Goal: Task Accomplishment & Management: Use online tool/utility

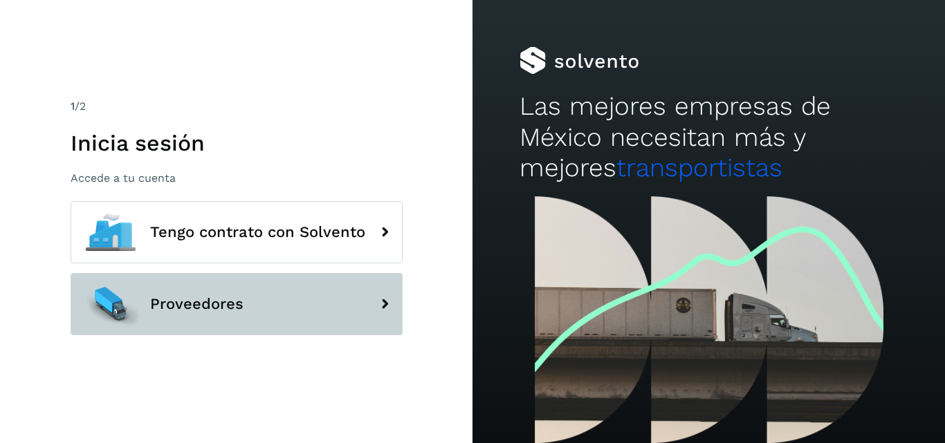
click at [175, 305] on span "Proveedores" at bounding box center [196, 304] width 93 height 17
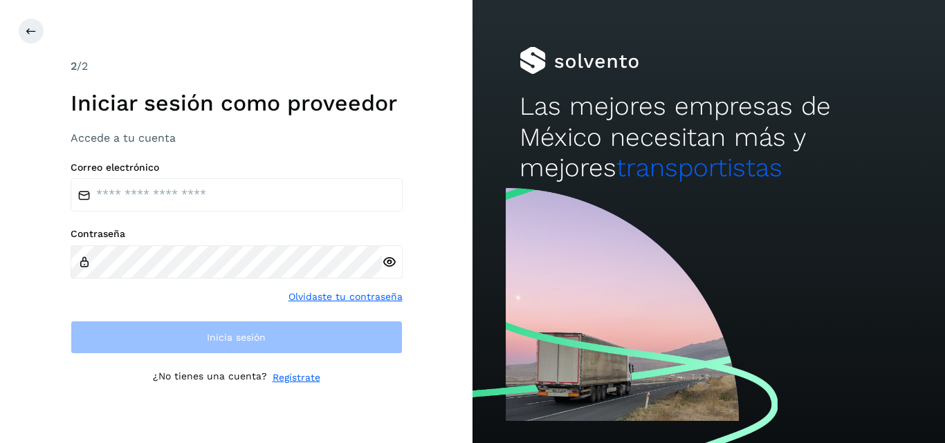
click at [225, 291] on div "Contraseña Olvidaste tu contraseña" at bounding box center [237, 266] width 332 height 76
click at [219, 178] on div "Correo electrónico" at bounding box center [237, 187] width 332 height 51
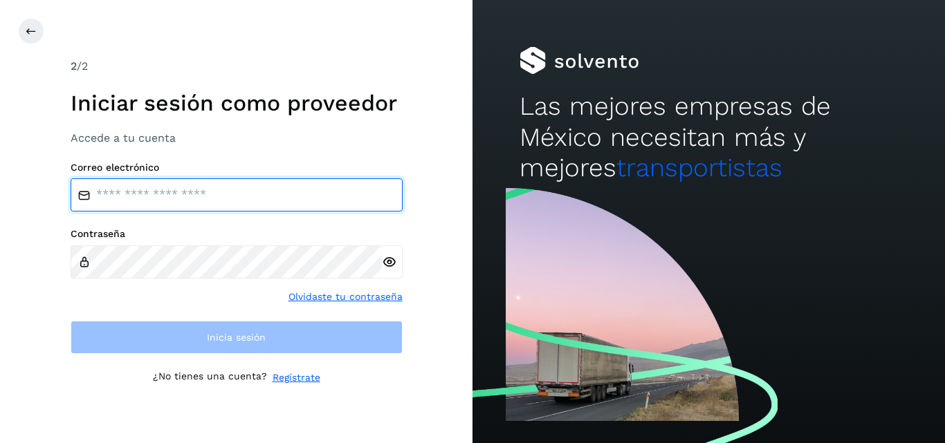
click at [228, 193] on input "email" at bounding box center [237, 194] width 332 height 33
type input "**********"
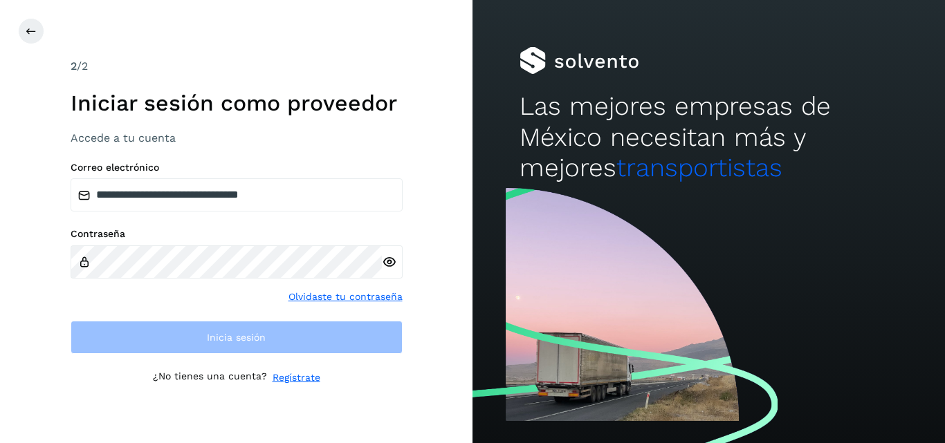
click at [242, 239] on label "Contraseña" at bounding box center [237, 234] width 332 height 12
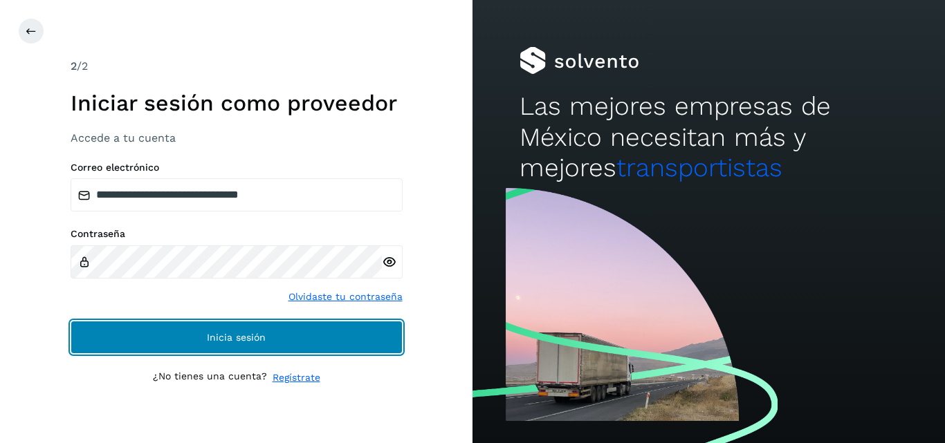
click at [222, 345] on button "Inicia sesión" at bounding box center [237, 337] width 332 height 33
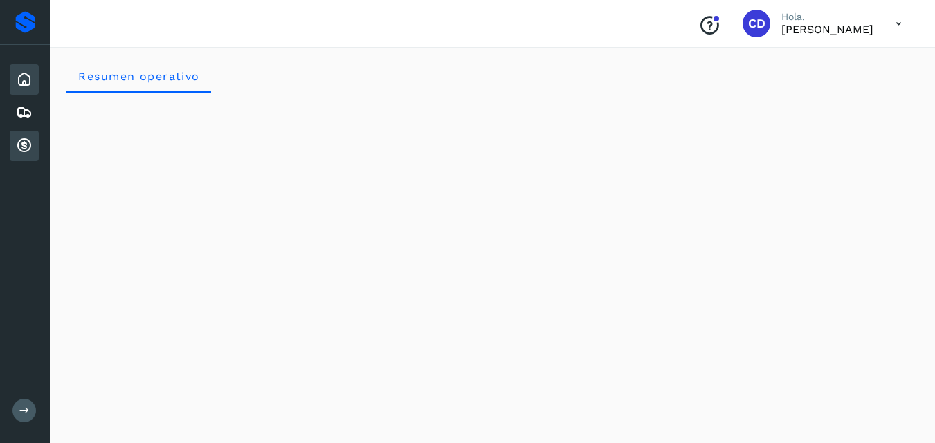
click at [30, 147] on icon at bounding box center [24, 146] width 17 height 17
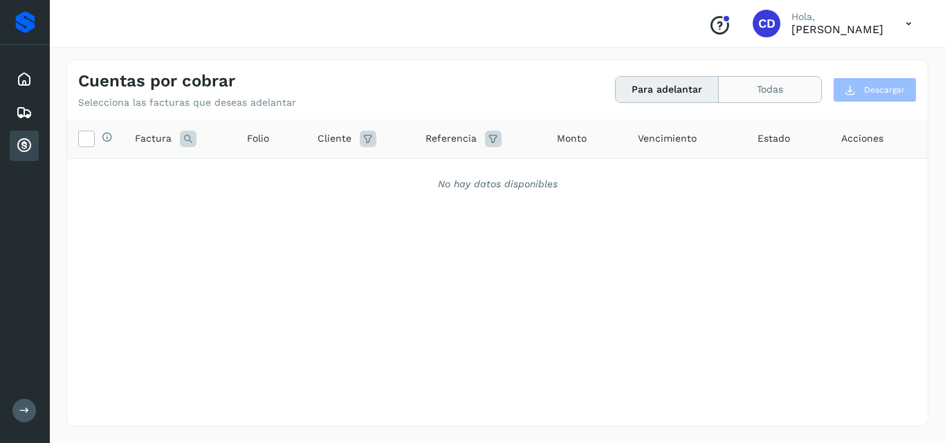
click at [755, 89] on button "Todas" at bounding box center [770, 90] width 102 height 26
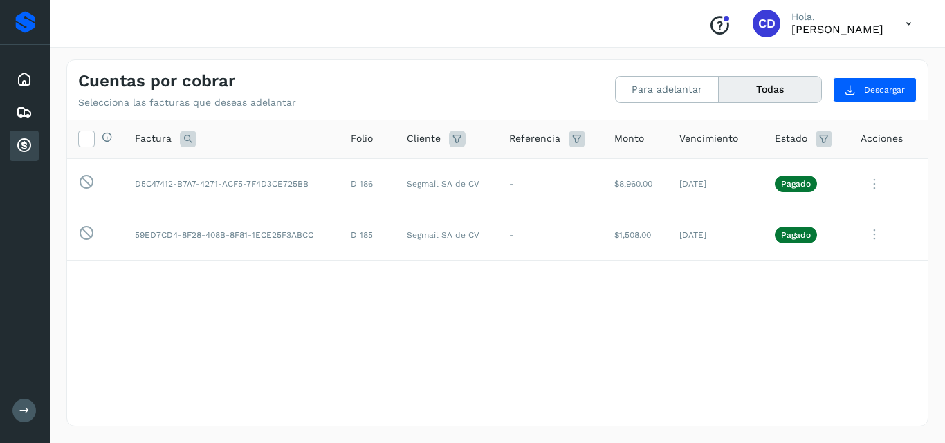
click at [824, 313] on div "Selecciona todas las facturas disponibles para adelanto Factura Folio Cliente R…" at bounding box center [497, 245] width 861 height 250
